Goal: Task Accomplishment & Management: Manage account settings

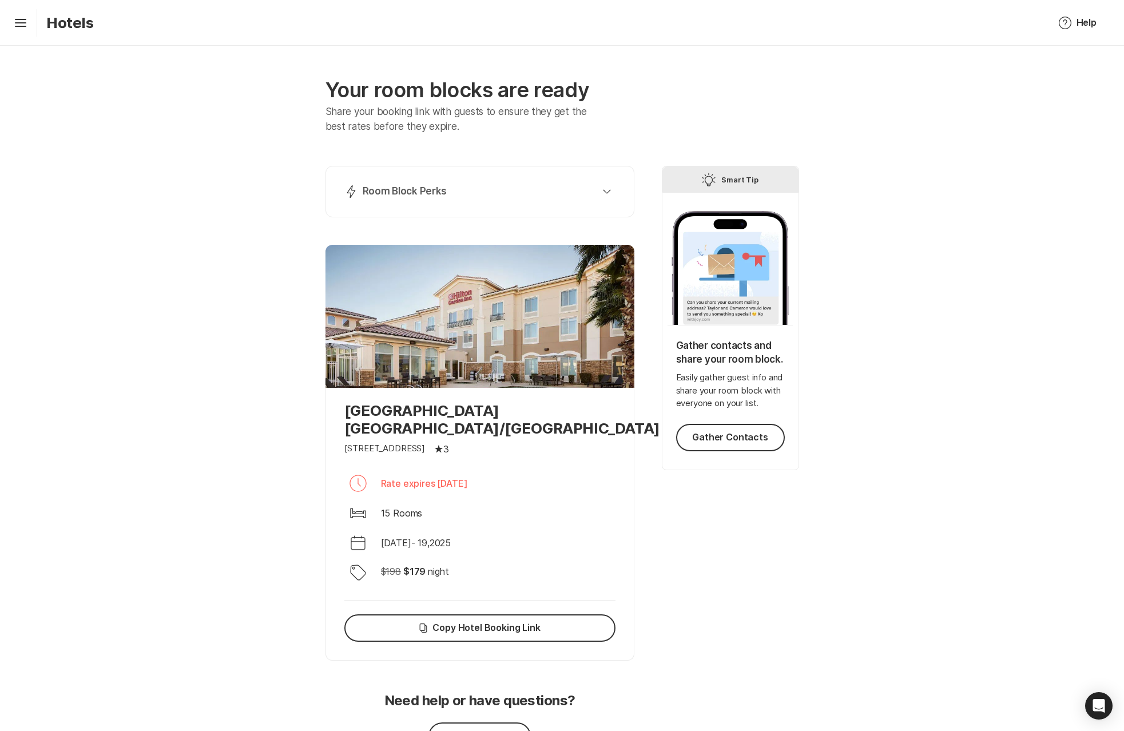
click at [232, 165] on div "Your room blocks are ready Share your booking link with guests to ensure they g…" at bounding box center [562, 428] width 1124 height 764
click at [162, 570] on div "Your room blocks are ready Share your booking link with guests to ensure they g…" at bounding box center [562, 428] width 1124 height 764
click at [427, 427] on p "[GEOGRAPHIC_DATA] [GEOGRAPHIC_DATA]/[GEOGRAPHIC_DATA]" at bounding box center [479, 419] width 271 height 35
click at [603, 191] on icon "button" at bounding box center [607, 191] width 8 height 5
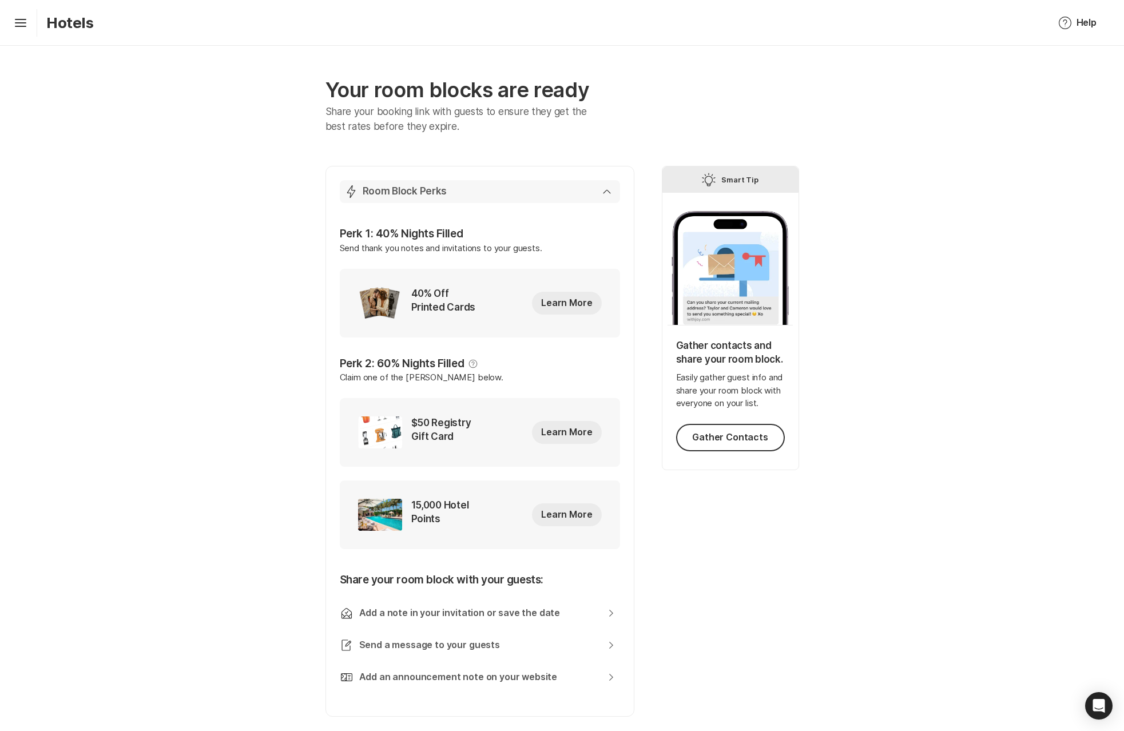
click at [602, 191] on div "Lightning Bolt Room Block Perks" at bounding box center [477, 192] width 267 height 14
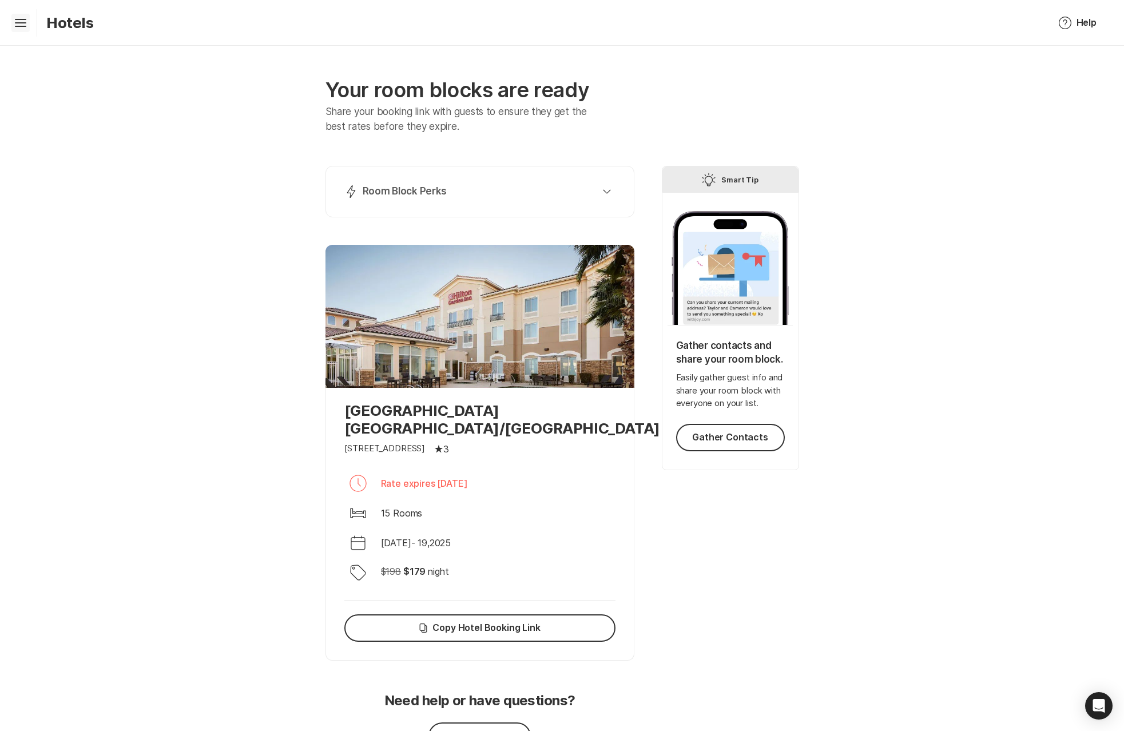
click at [21, 19] on icon at bounding box center [20, 21] width 11 height 5
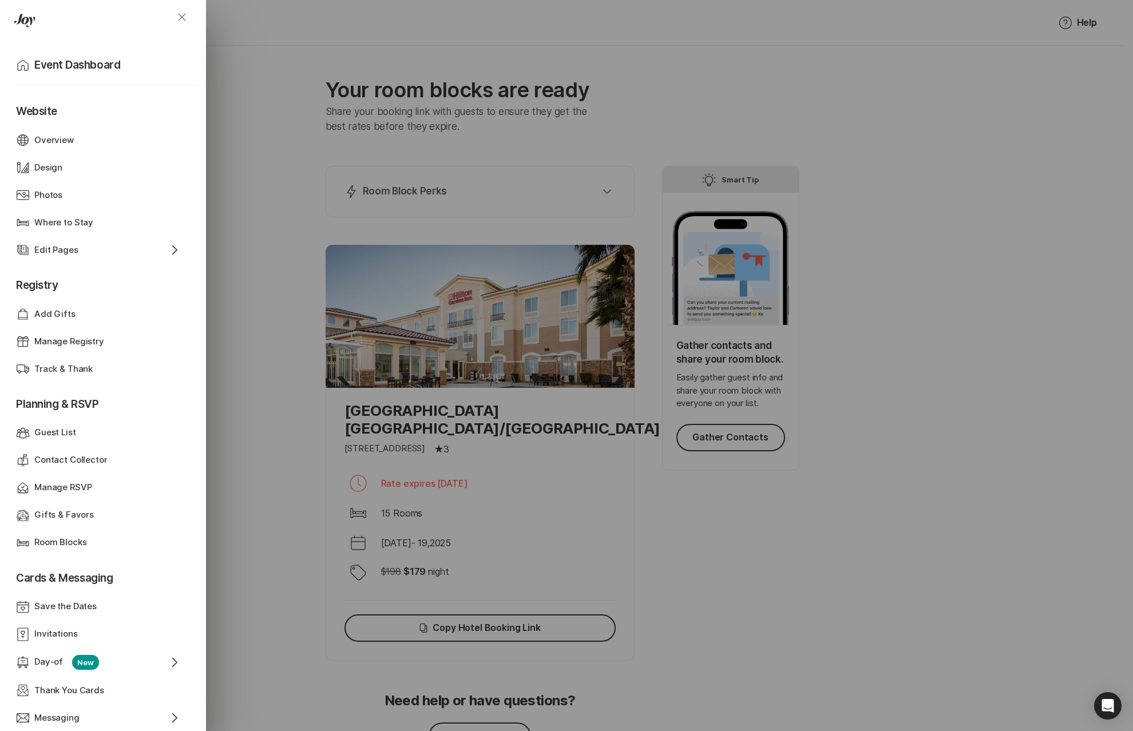
click at [184, 22] on icon "Close" at bounding box center [182, 17] width 14 height 14
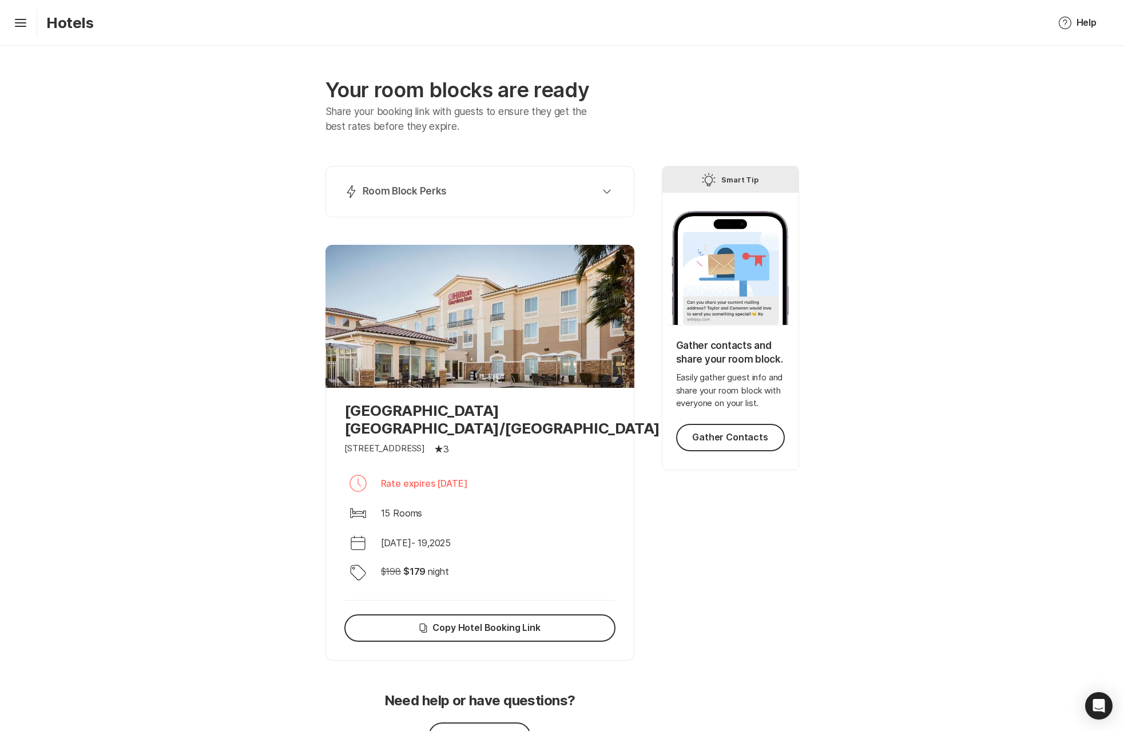
click at [216, 582] on div "Your room blocks are ready Share your booking link with guests to ensure they g…" at bounding box center [562, 428] width 1124 height 764
drag, startPoint x: 211, startPoint y: 466, endPoint x: 215, endPoint y: 472, distance: 7.3
click at [211, 469] on div "Your room blocks are ready Share your booking link with guests to ensure they g…" at bounding box center [562, 428] width 1124 height 764
click at [605, 193] on icon "button" at bounding box center [607, 191] width 8 height 5
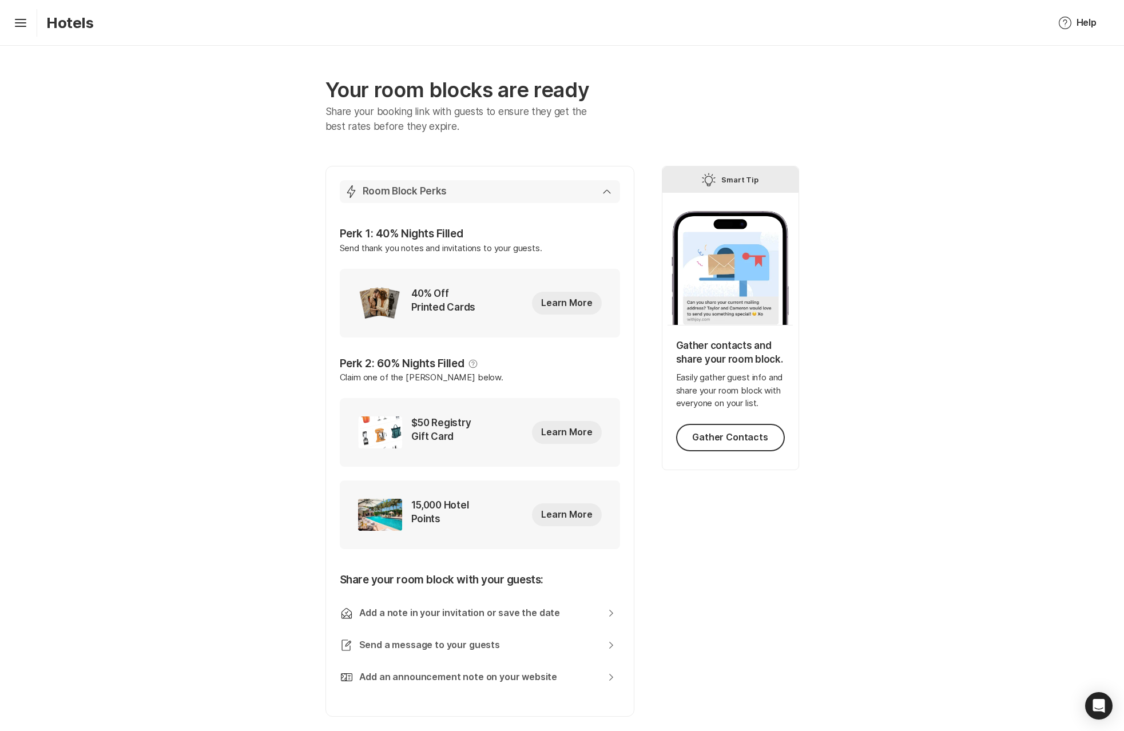
click at [605, 193] on icon "button" at bounding box center [607, 191] width 8 height 5
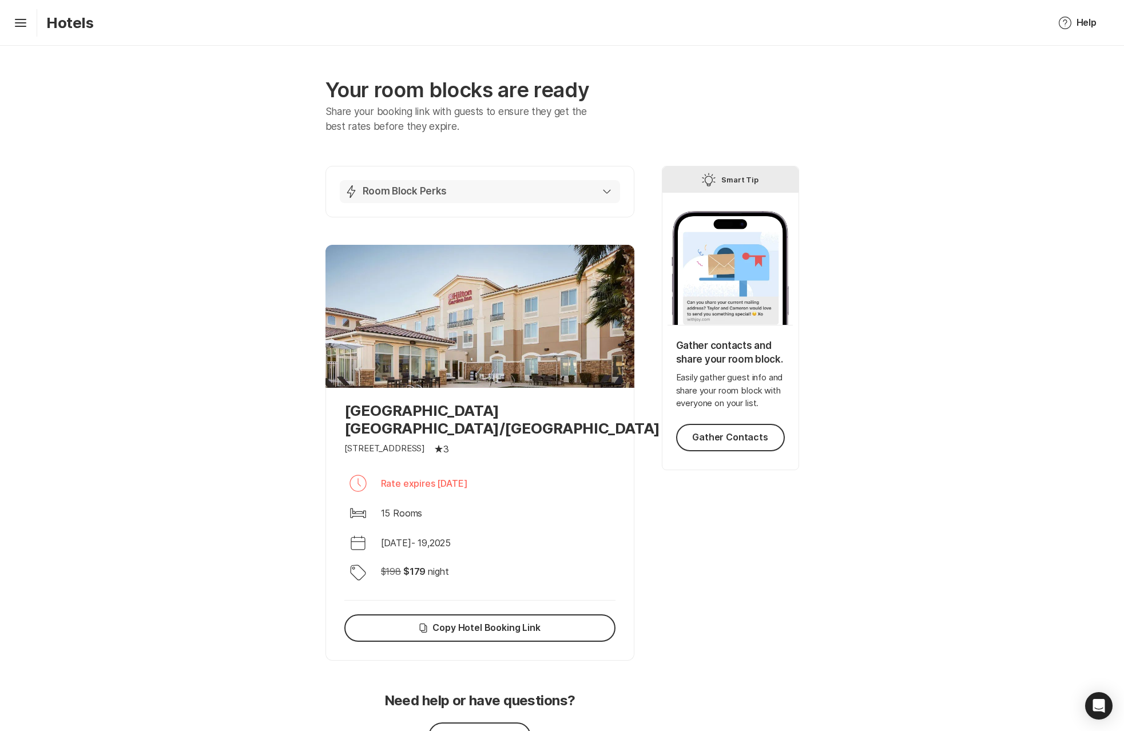
click at [605, 193] on icon "button" at bounding box center [607, 191] width 8 height 5
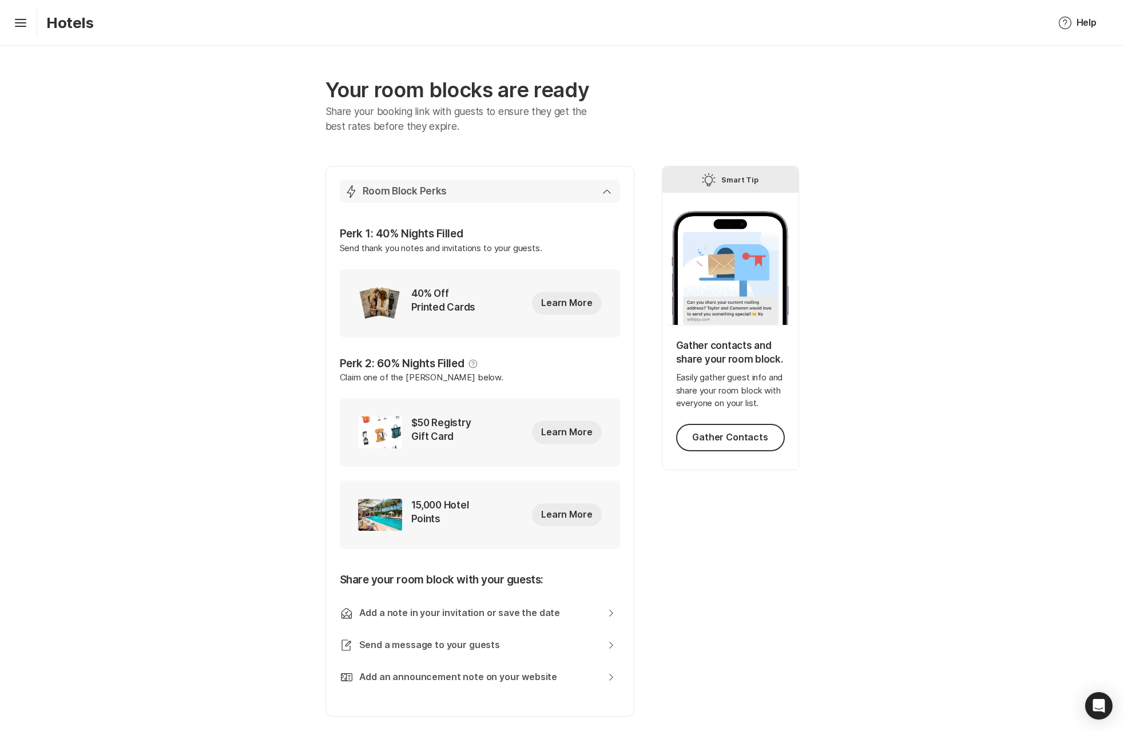
click at [605, 194] on div "Lightning Bolt Room Block Perks" at bounding box center [477, 192] width 267 height 14
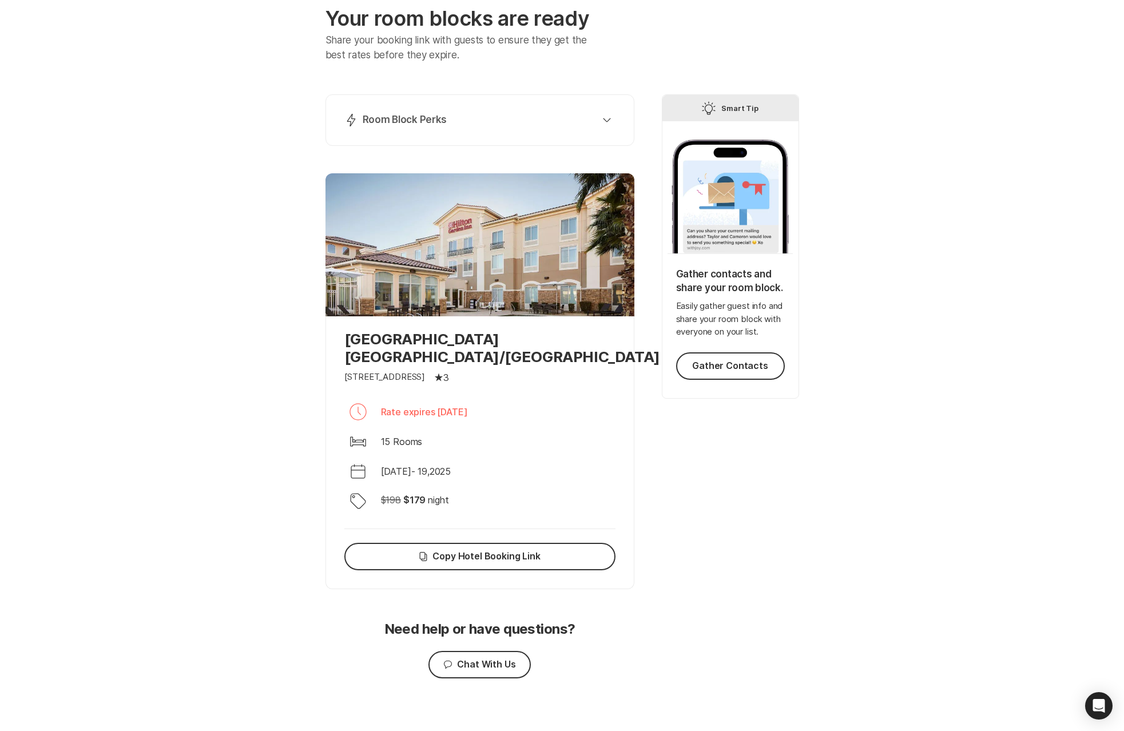
scroll to position [78, 0]
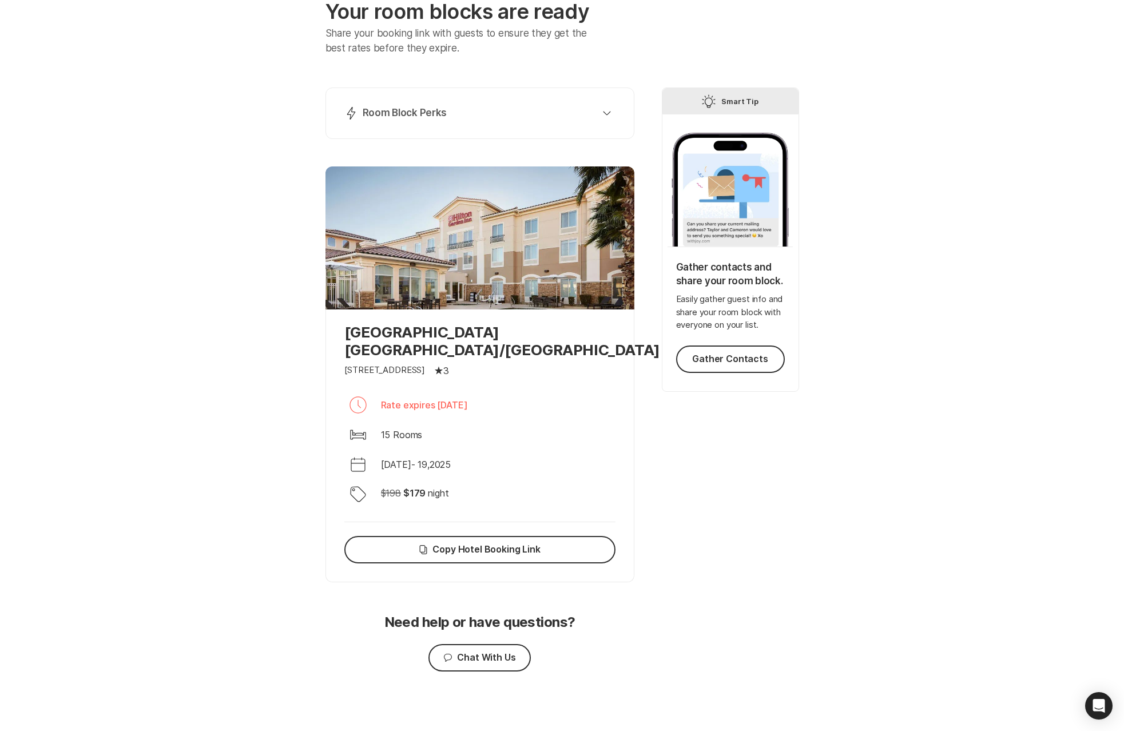
drag, startPoint x: 520, startPoint y: 410, endPoint x: 380, endPoint y: 410, distance: 139.6
click at [381, 410] on p "Rate expires [DATE]" at bounding box center [424, 405] width 87 height 14
click at [207, 446] on div "Your room blocks are ready Share your booking link with guests to ensure they g…" at bounding box center [562, 349] width 1124 height 764
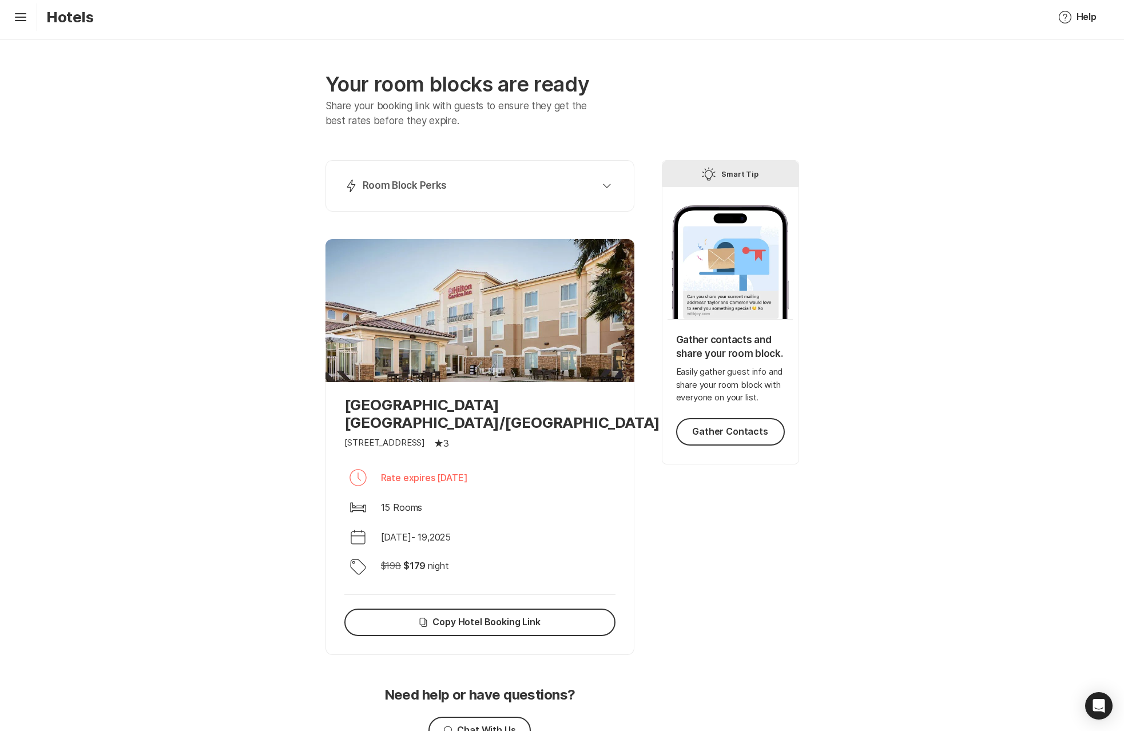
scroll to position [0, 0]
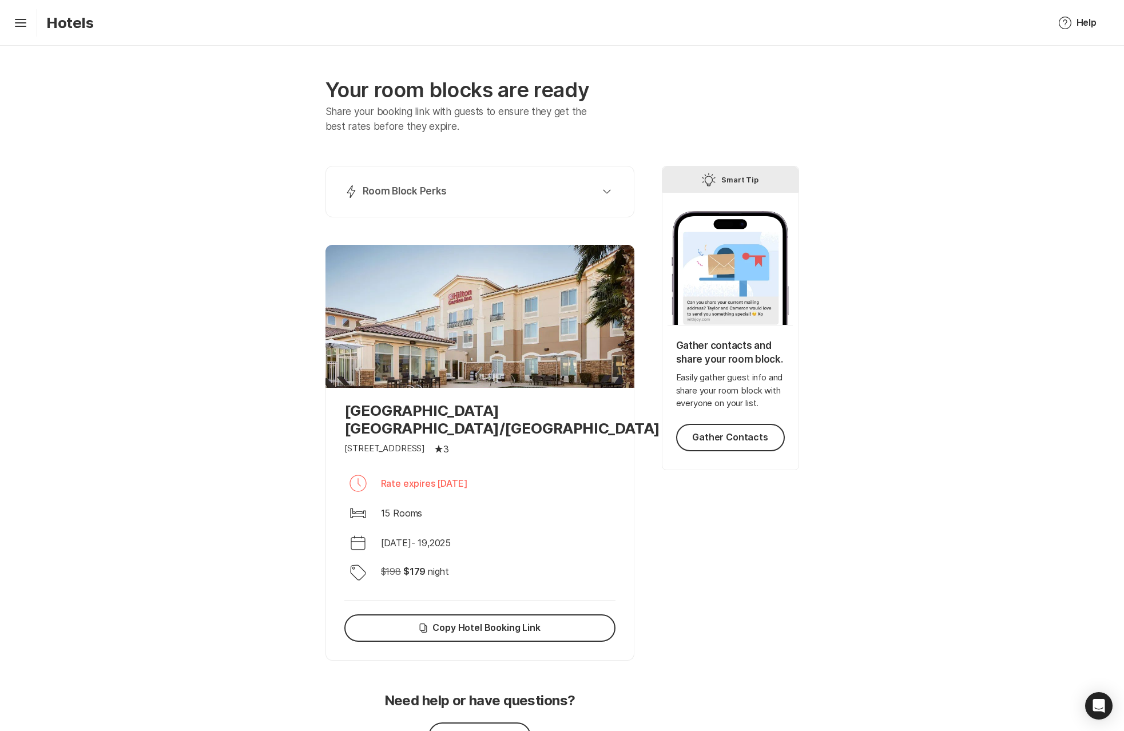
click at [117, 565] on div "Your room blocks are ready Share your booking link with guests to ensure they g…" at bounding box center [562, 428] width 1124 height 764
click at [220, 525] on div "Your room blocks are ready Share your booking link with guests to ensure they g…" at bounding box center [562, 428] width 1124 height 764
click at [156, 494] on div "Your room blocks are ready Share your booking link with guests to ensure they g…" at bounding box center [562, 428] width 1124 height 764
click at [158, 584] on div "Your room blocks are ready Share your booking link with guests to ensure they g…" at bounding box center [562, 428] width 1124 height 764
click at [181, 501] on div "Your room blocks are ready Share your booking link with guests to ensure they g…" at bounding box center [562, 428] width 1124 height 764
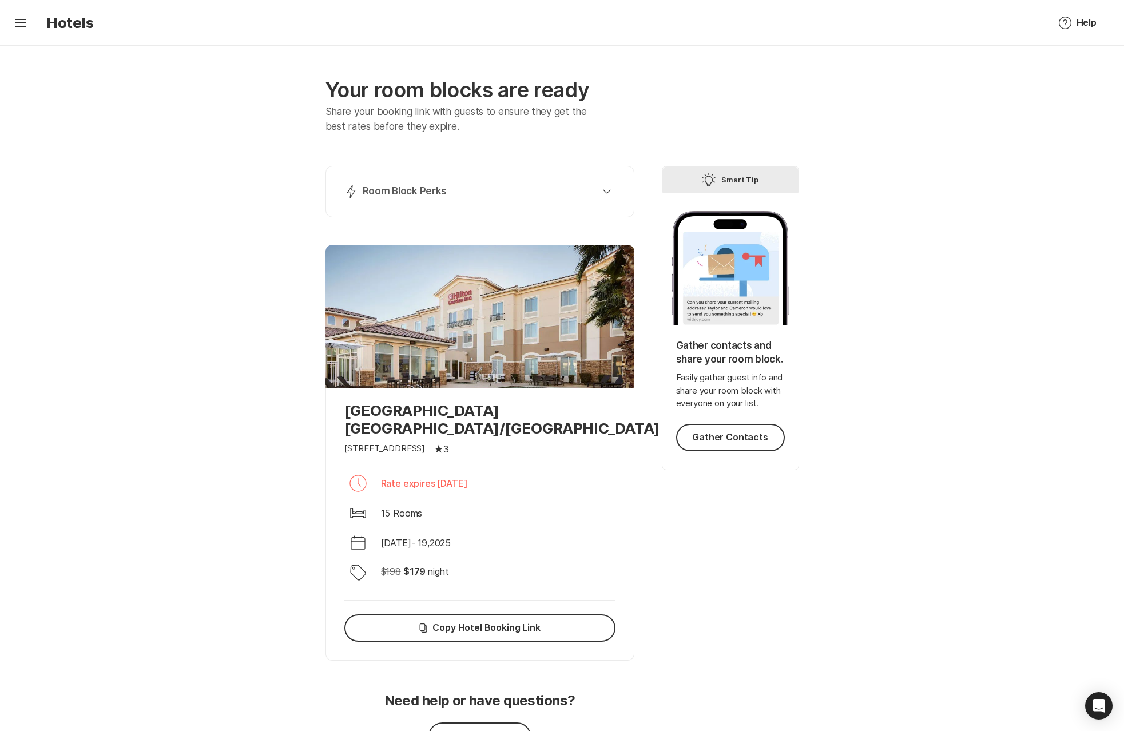
click at [202, 299] on div "Your room blocks are ready Share your booking link with guests to ensure they g…" at bounding box center [562, 428] width 1124 height 764
click at [108, 406] on div "Your room blocks are ready Share your booking link with guests to ensure they g…" at bounding box center [562, 428] width 1124 height 764
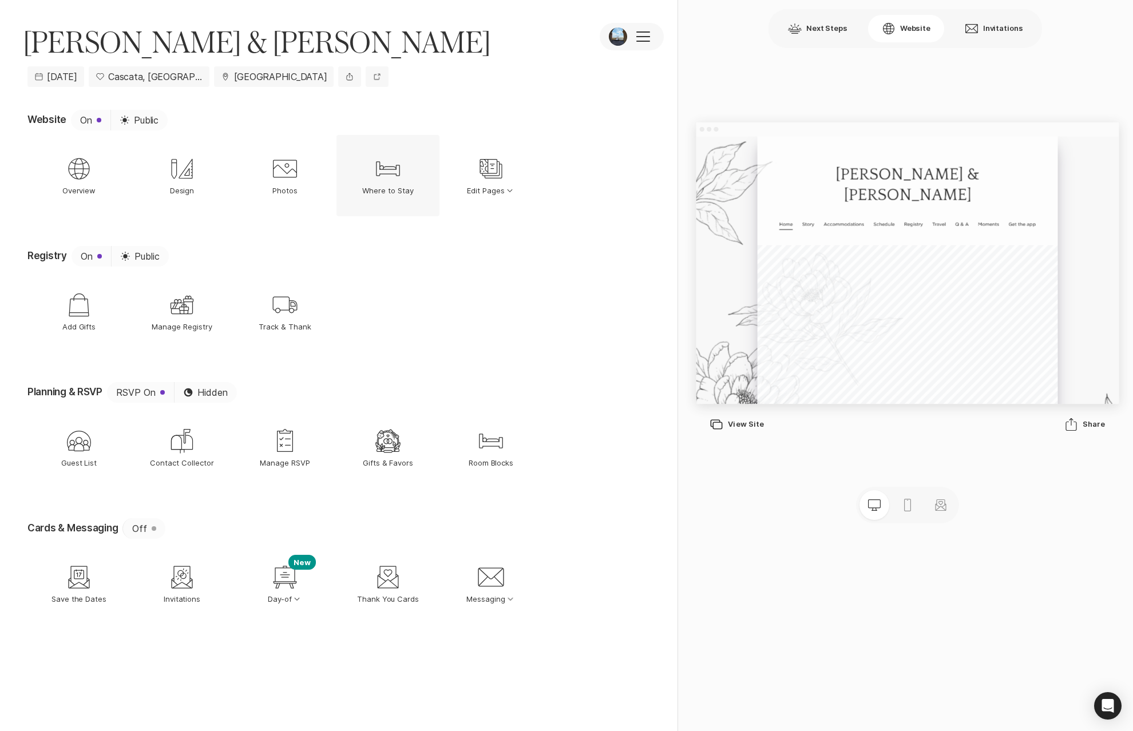
click at [402, 192] on p "Where to Stay" at bounding box center [387, 190] width 51 height 10
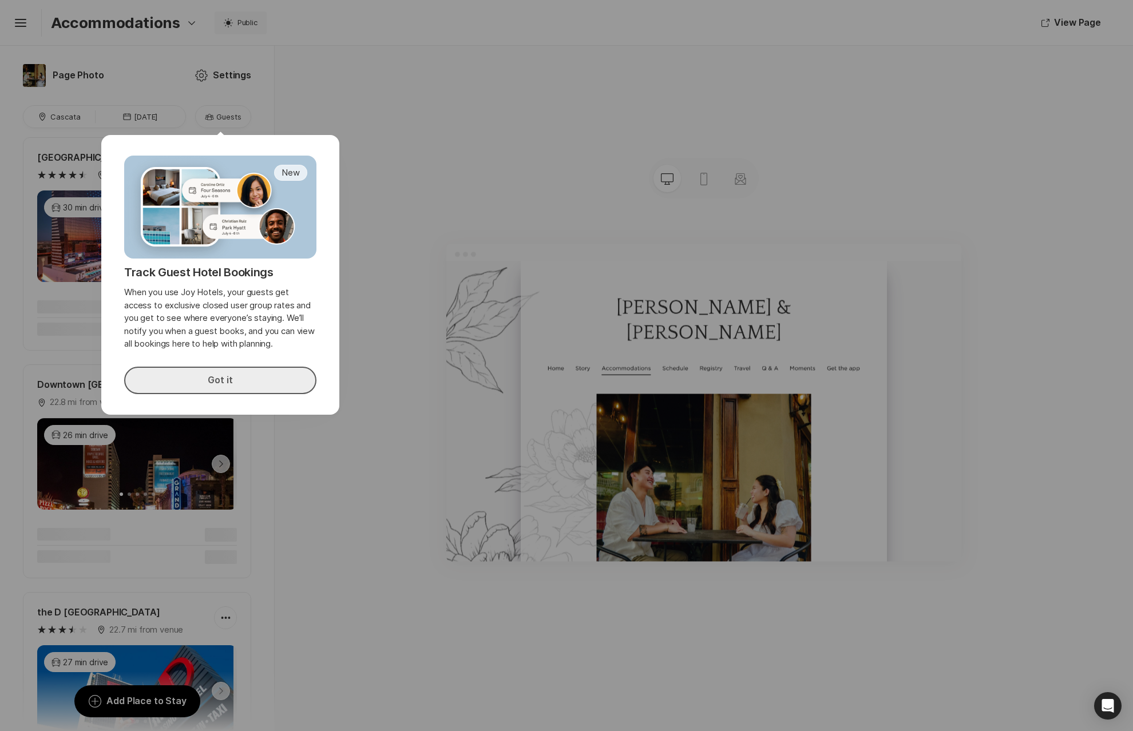
click at [266, 388] on button "Got it" at bounding box center [220, 380] width 192 height 27
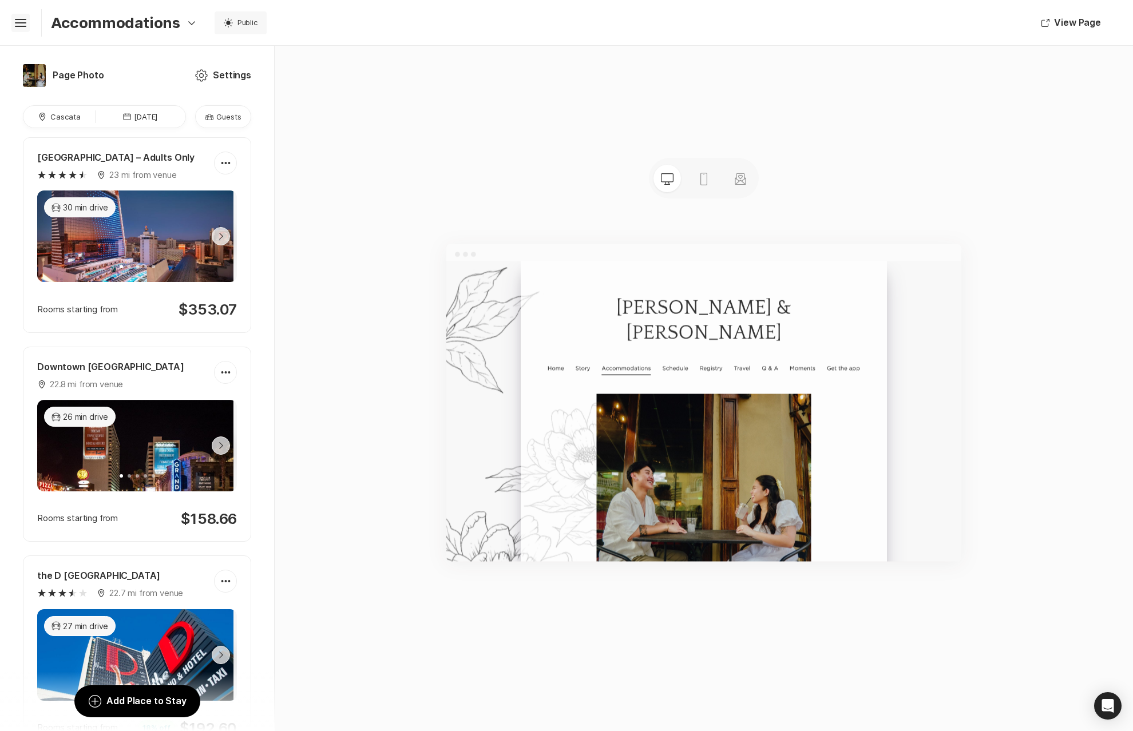
click at [21, 27] on icon "Hamburger" at bounding box center [20, 23] width 18 height 18
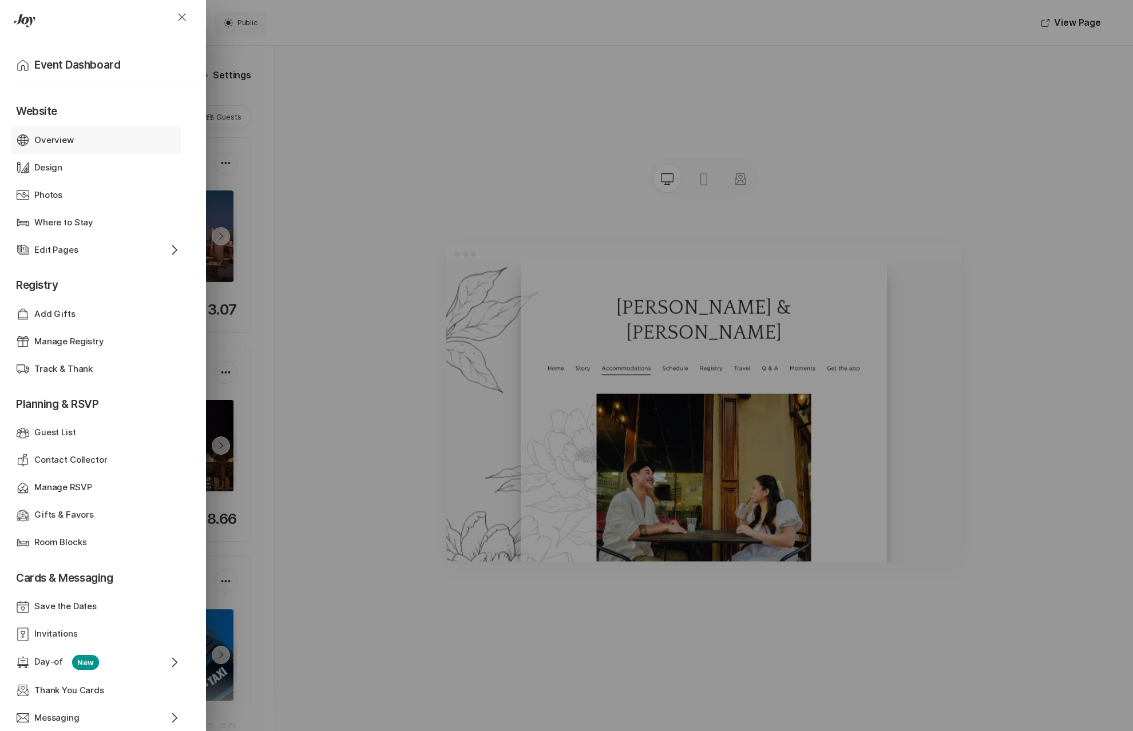
click at [101, 145] on div "Overview" at bounding box center [96, 140] width 124 height 13
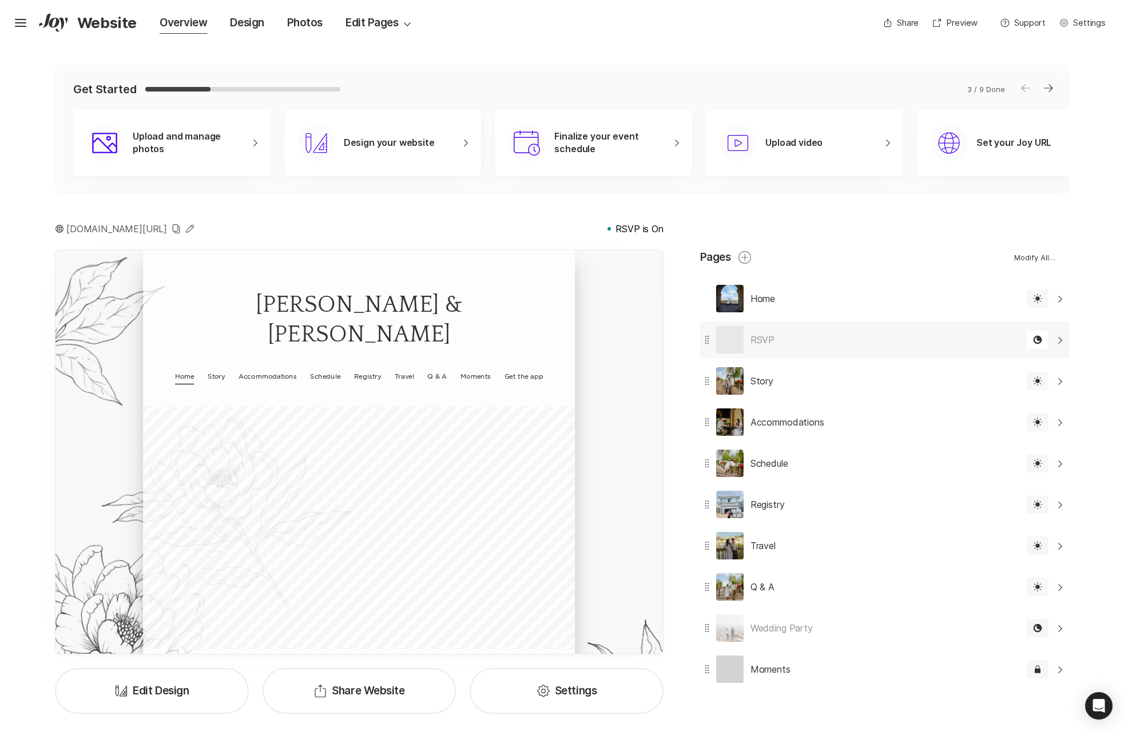
click at [766, 331] on div "RSVP" at bounding box center [737, 340] width 74 height 37
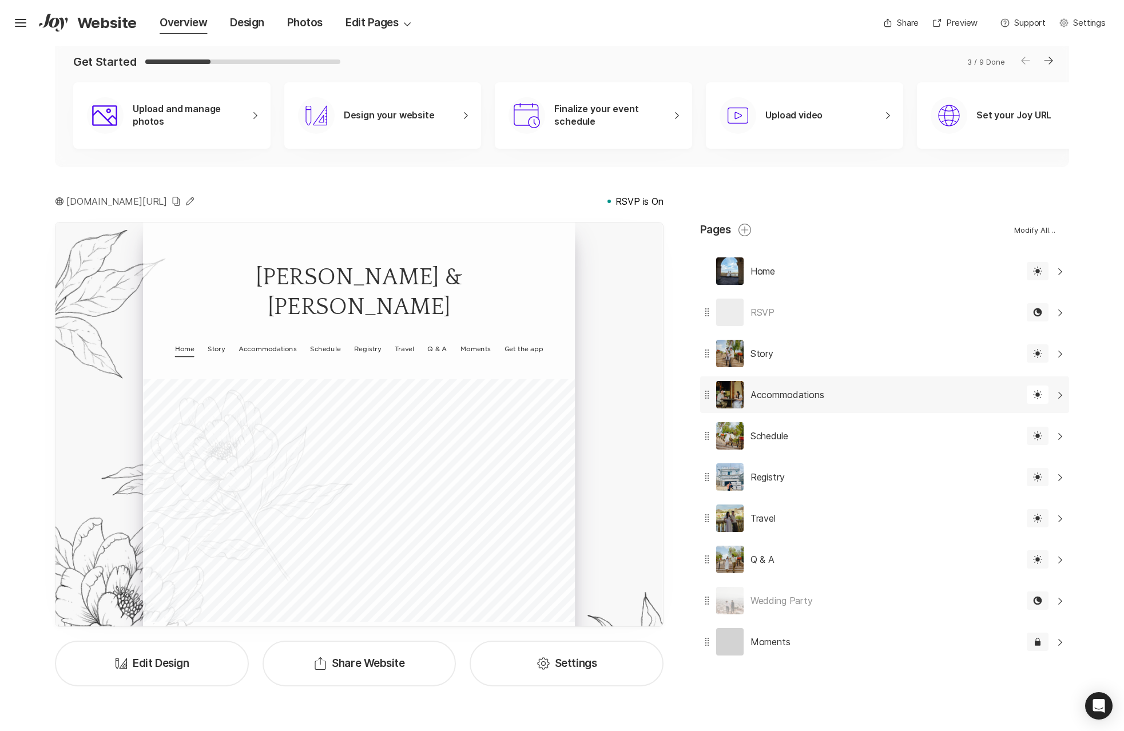
scroll to position [29, 0]
click at [814, 441] on div "Schedule Edit" at bounding box center [860, 434] width 320 height 37
